Goal: Navigation & Orientation: Find specific page/section

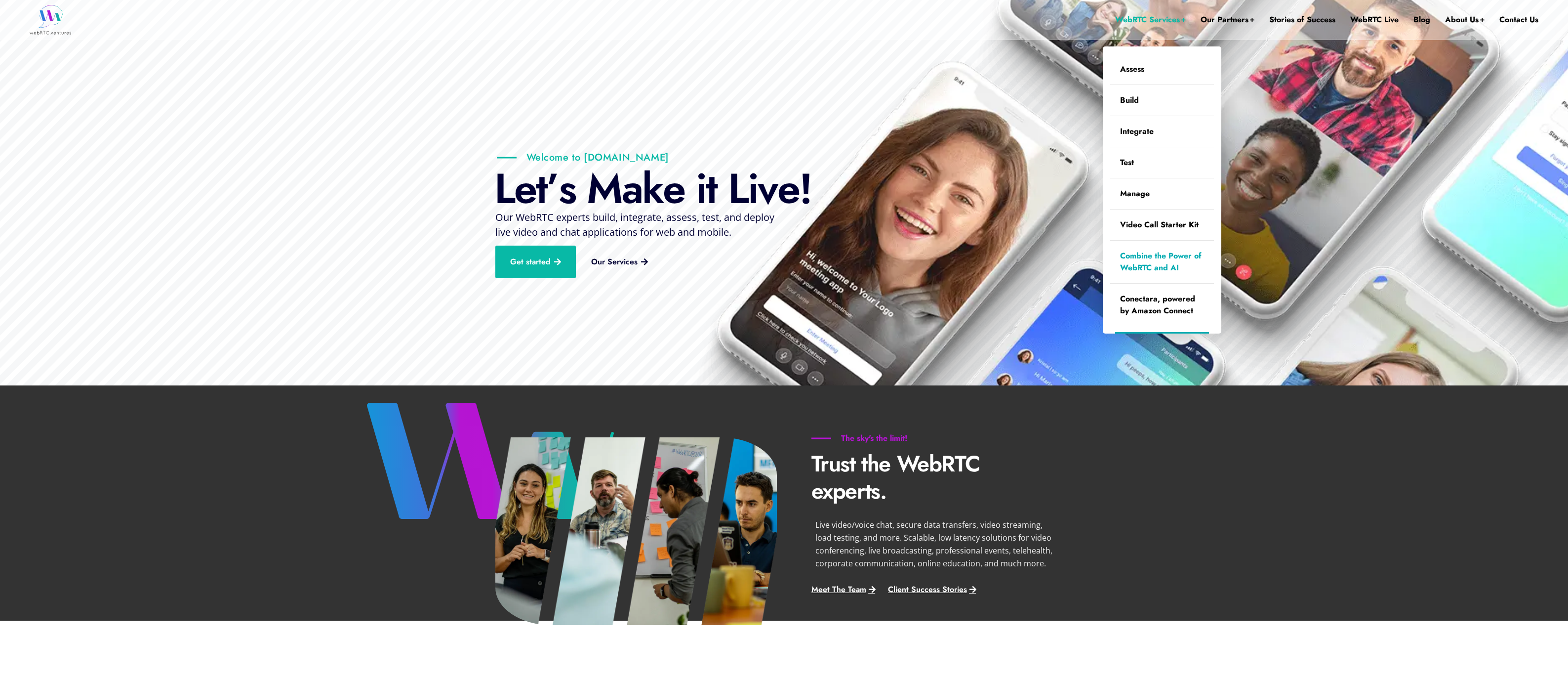
click at [1136, 265] on link "Combine the Power of WebRTC and AI" at bounding box center [1162, 262] width 103 height 43
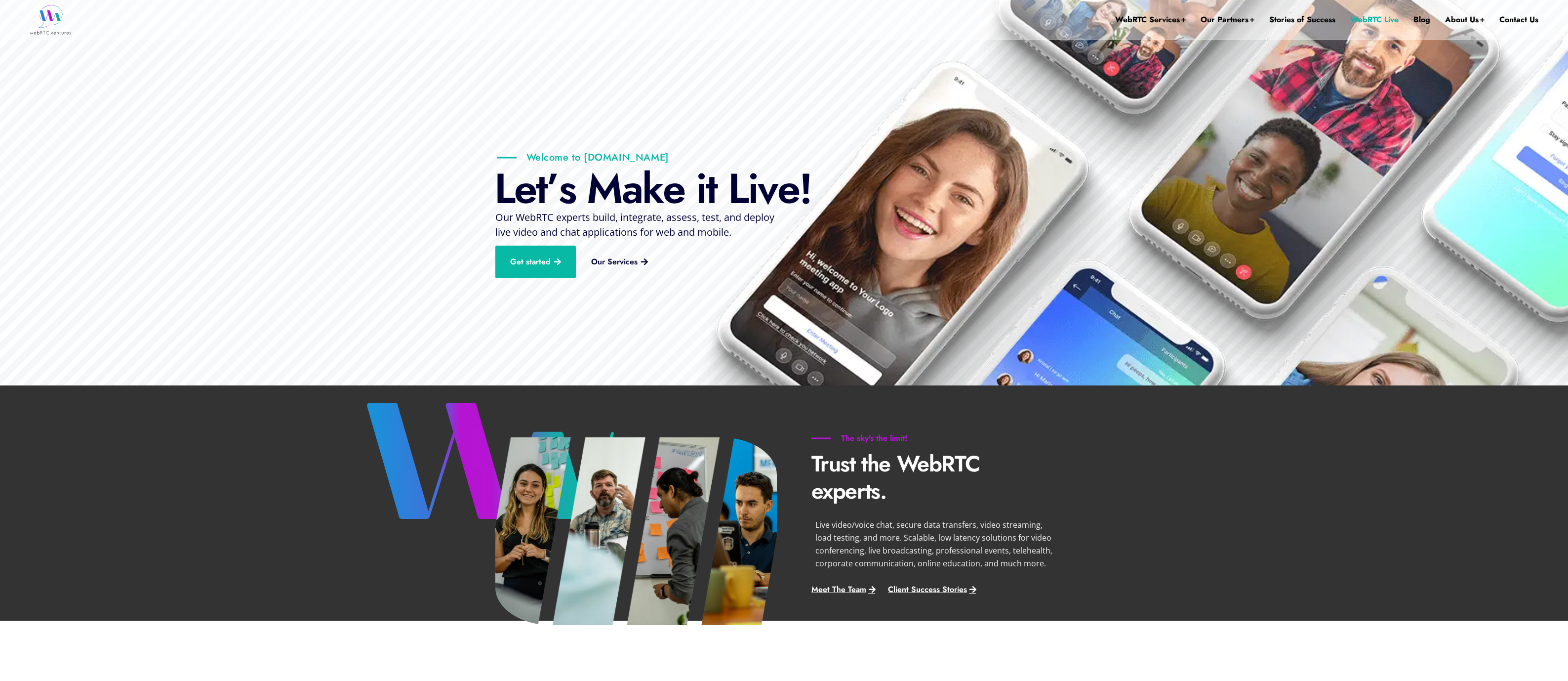
click at [1380, 20] on link "WebRTC Live" at bounding box center [1374, 19] width 49 height 40
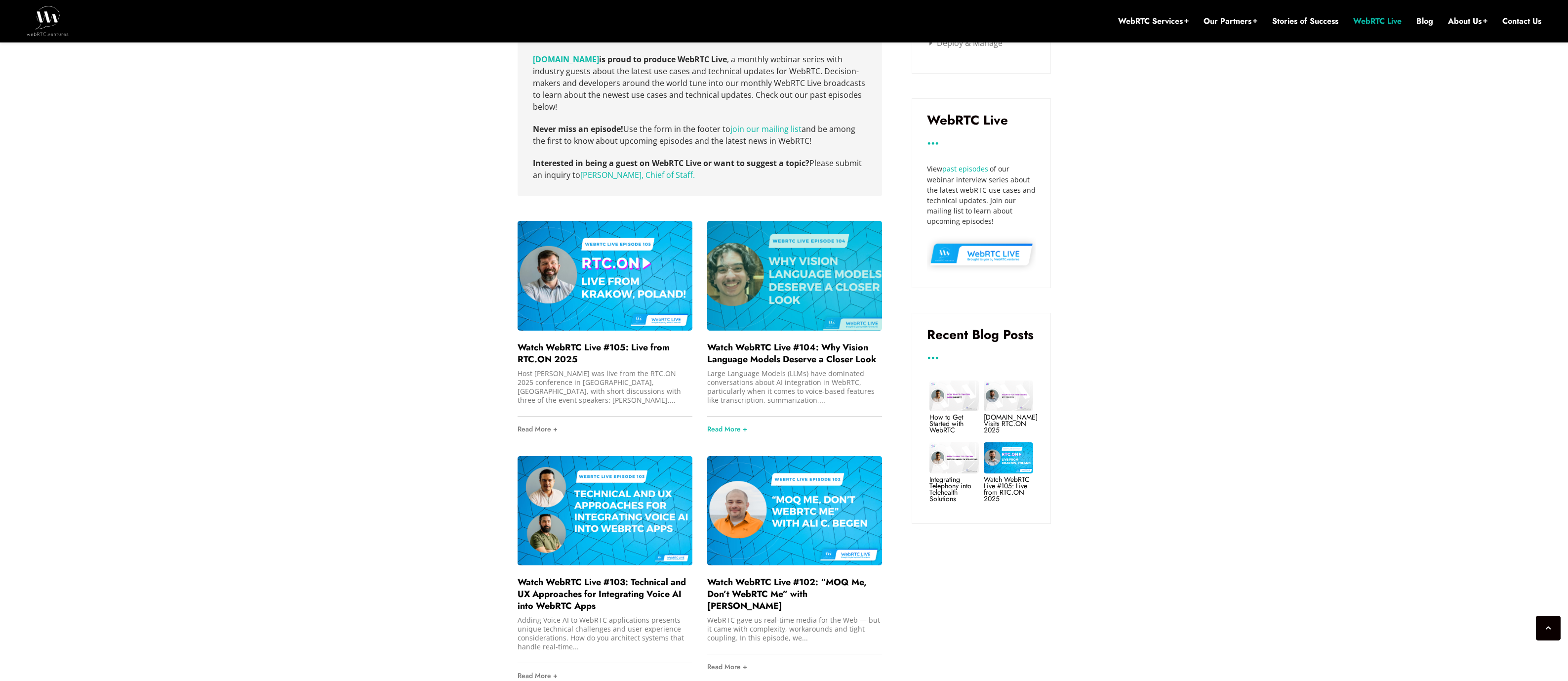
scroll to position [580, 0]
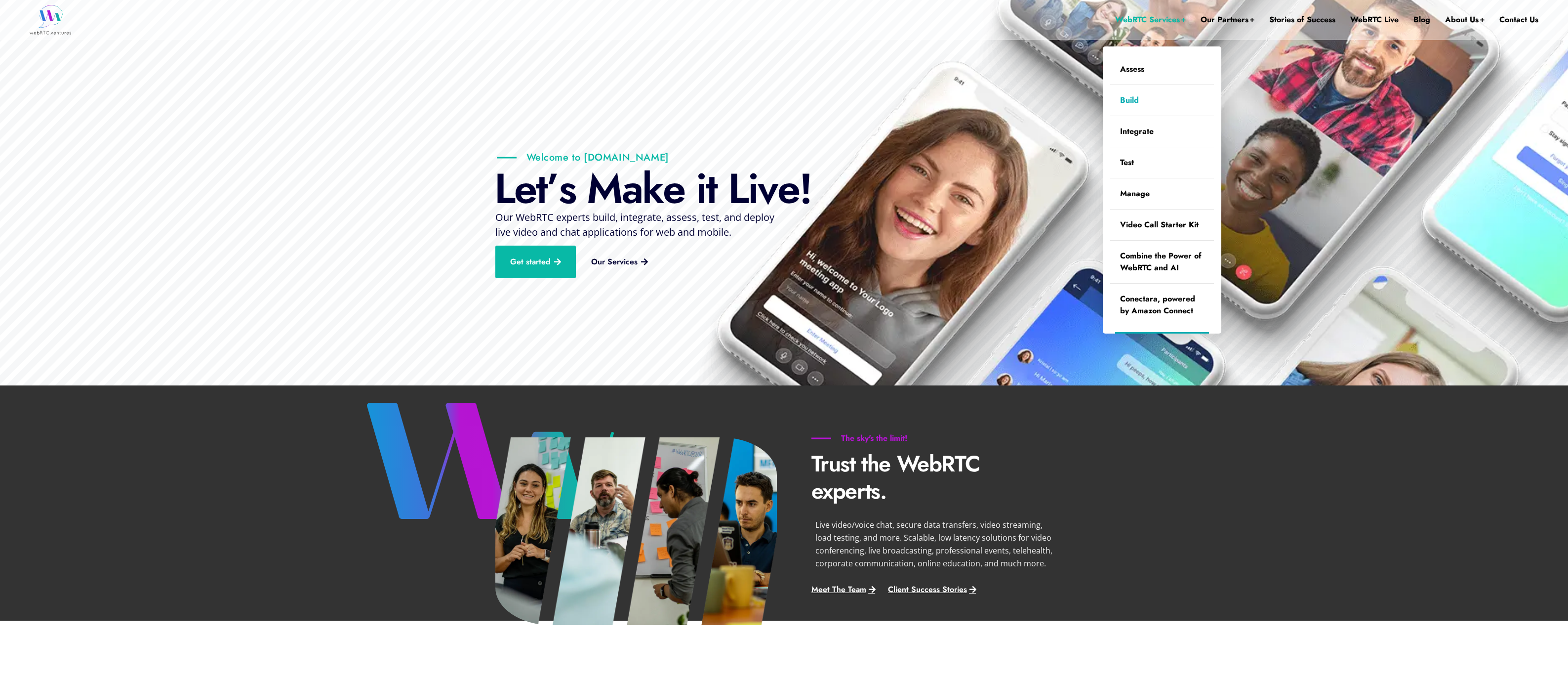
click at [1124, 109] on link "Build" at bounding box center [1162, 101] width 103 height 30
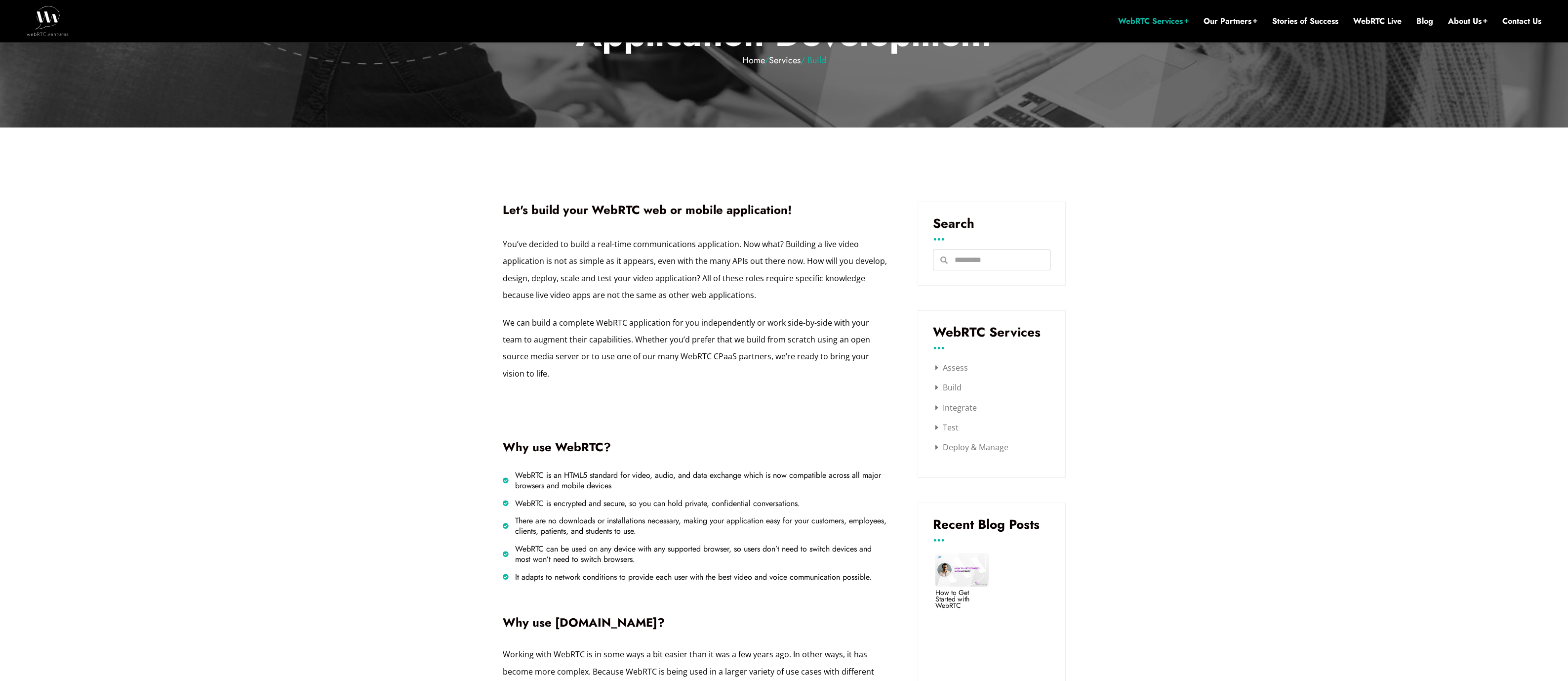
scroll to position [232, 0]
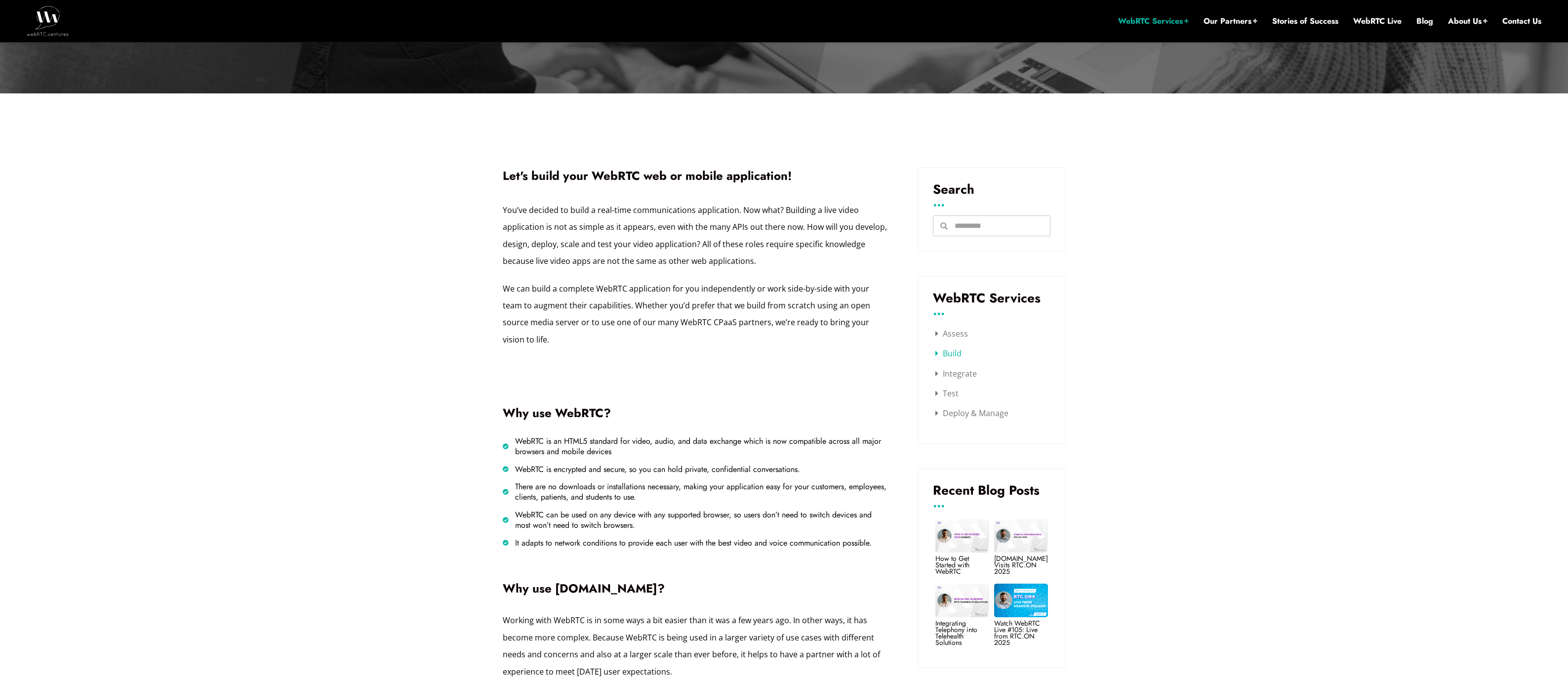
click at [936, 355] on link "Build" at bounding box center [948, 353] width 26 height 11
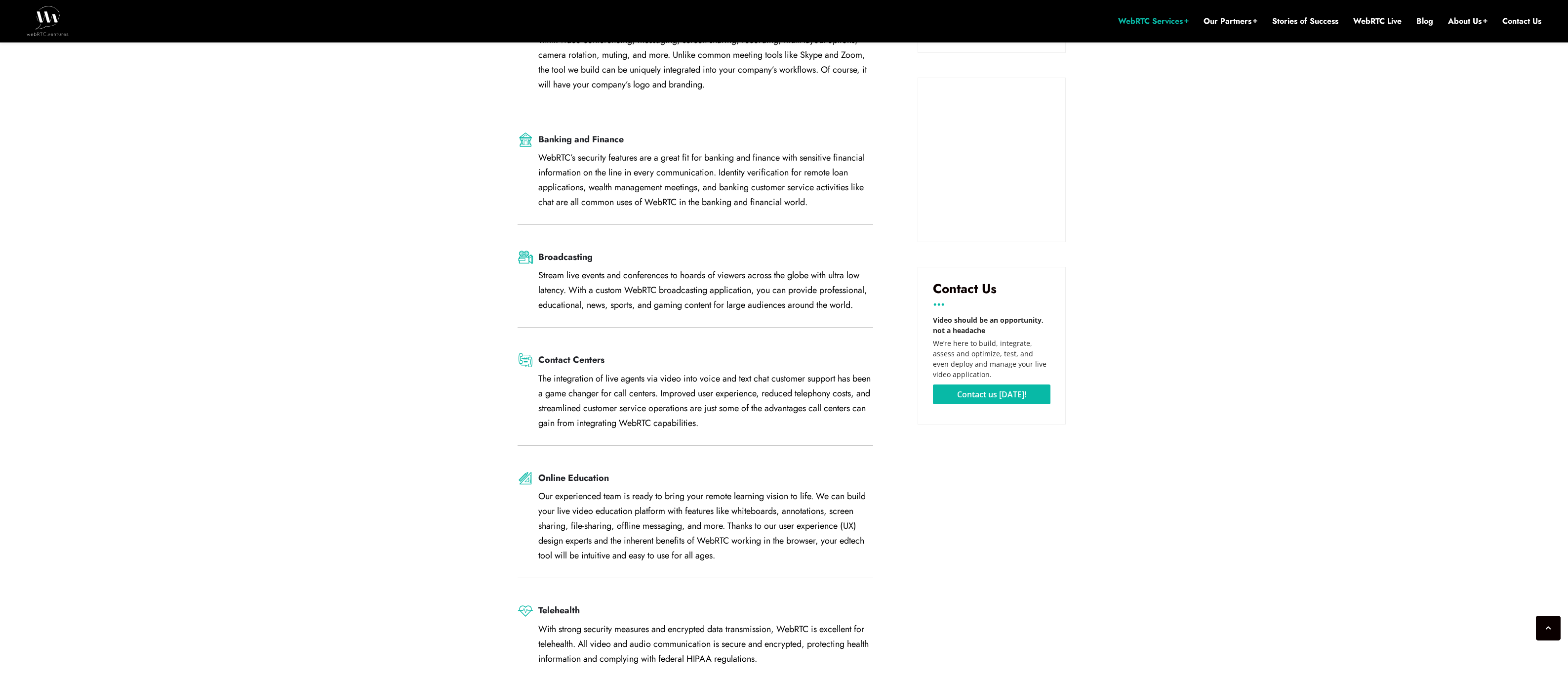
scroll to position [1194, 0]
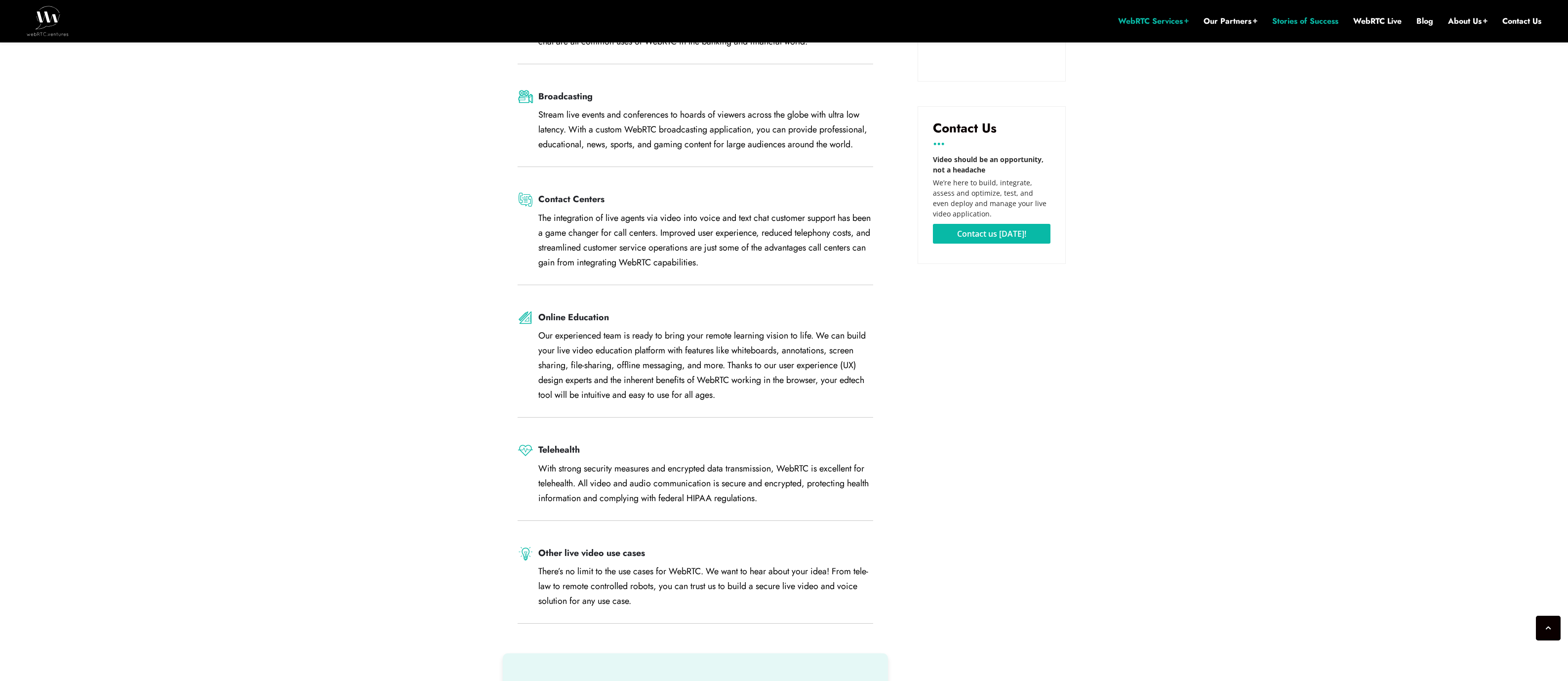
click at [1293, 21] on link "Stories of Success" at bounding box center [1305, 21] width 66 height 11
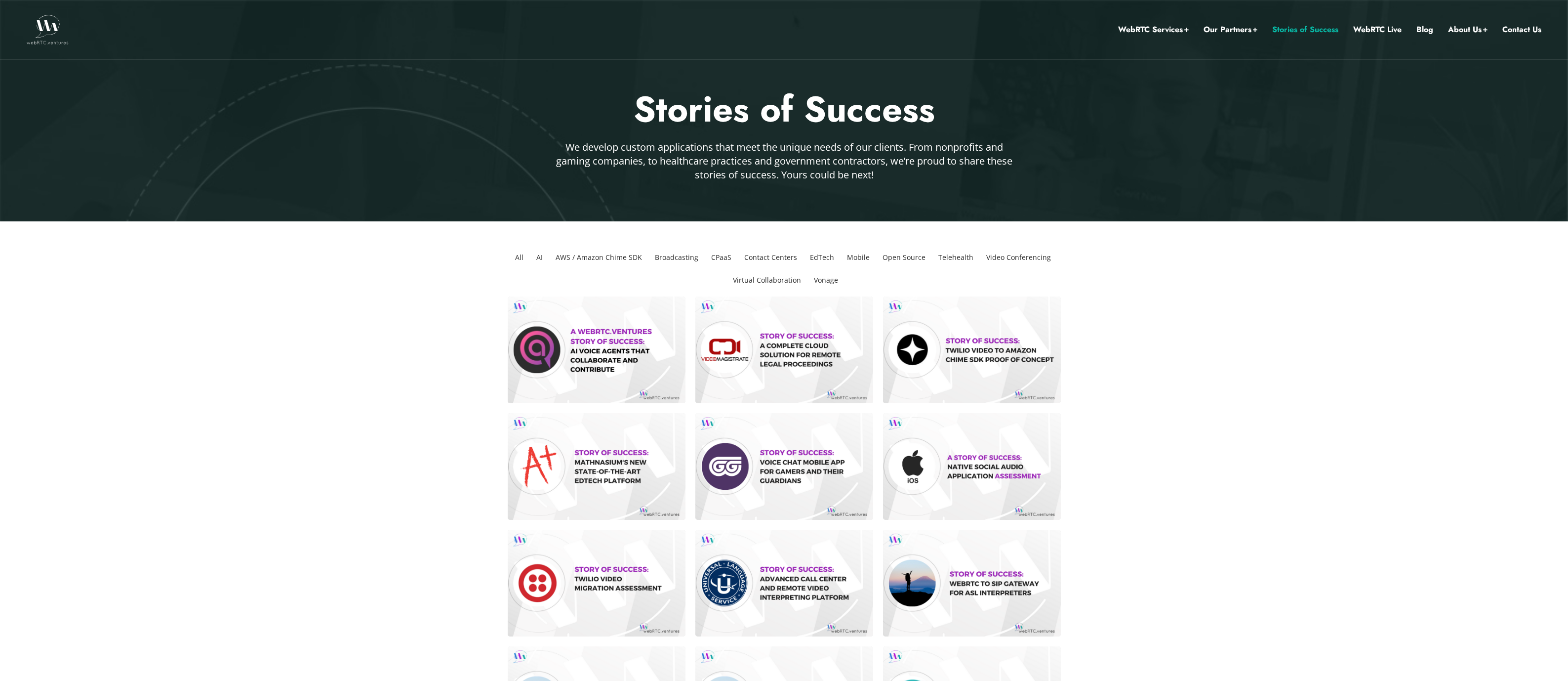
click at [681, 258] on li "Broadcasting" at bounding box center [676, 257] width 51 height 23
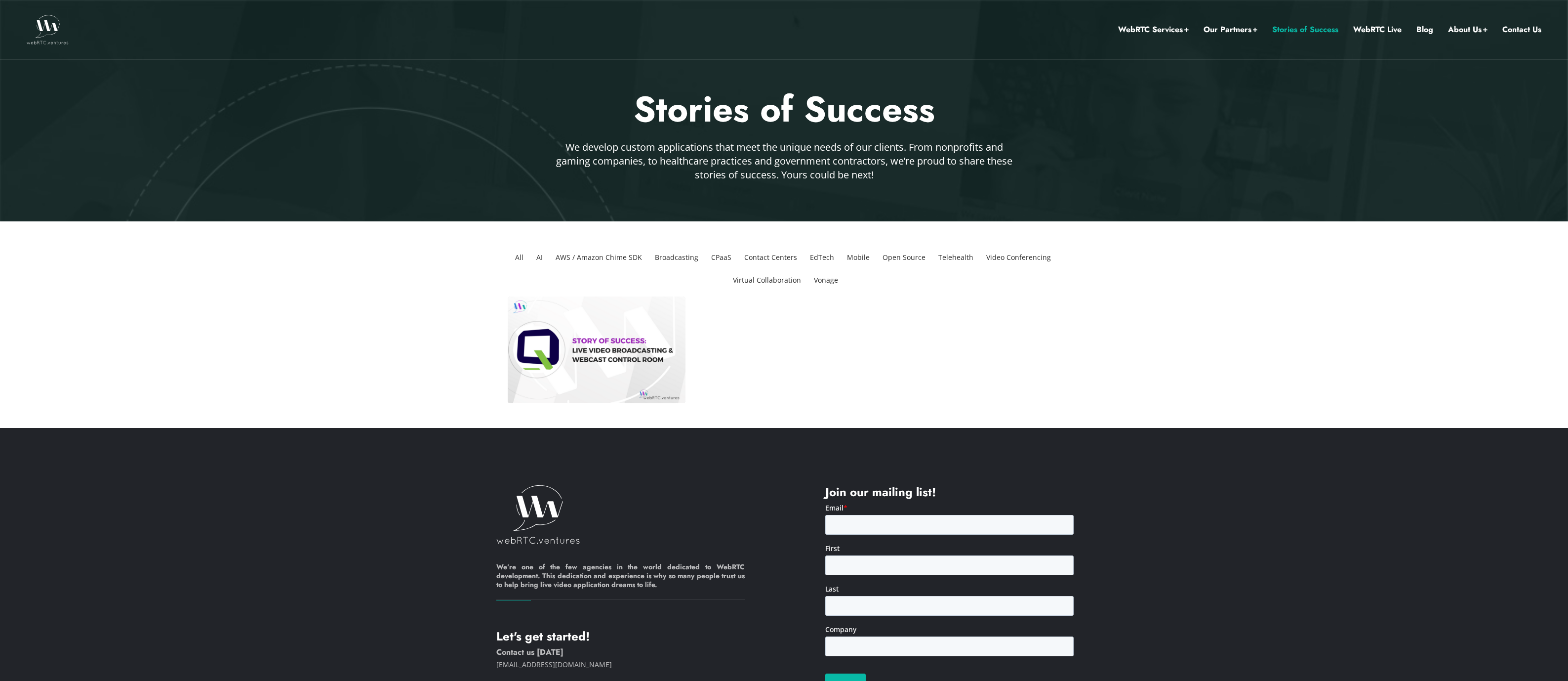
click at [371, 363] on section "All AI AWS / Amazon Chime SDK Broadcasting CPaaS Contact Centers EdTech Mobile …" at bounding box center [784, 324] width 1568 height 206
